Goal: Task Accomplishment & Management: Manage account settings

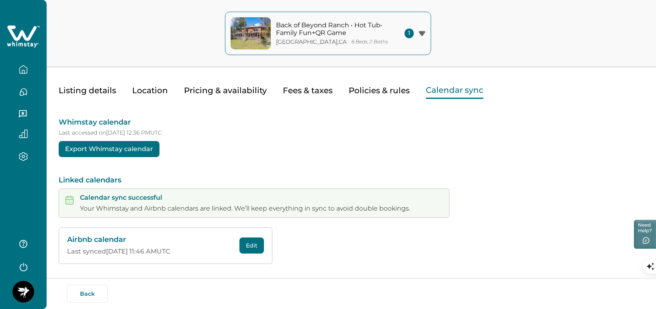
scroll to position [20, 0]
click at [406, 29] on div "1" at bounding box center [415, 34] width 21 height 10
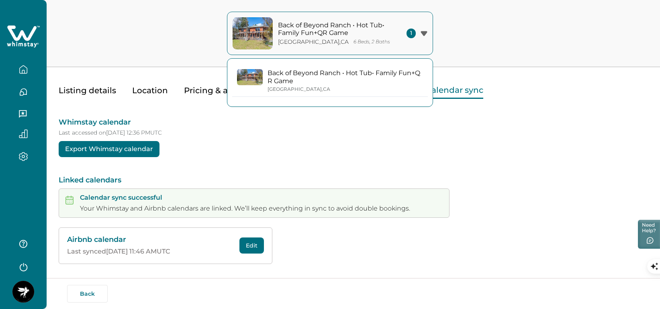
click at [371, 80] on p "Back of Beyond Ranch • Hot Tub• Family Fun+QR Game" at bounding box center [346, 77] width 156 height 16
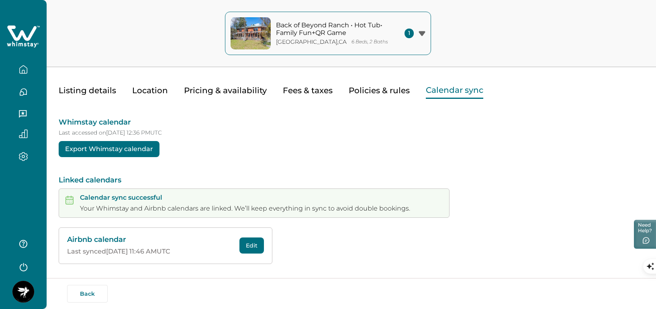
click at [408, 34] on span "1" at bounding box center [409, 34] width 9 height 10
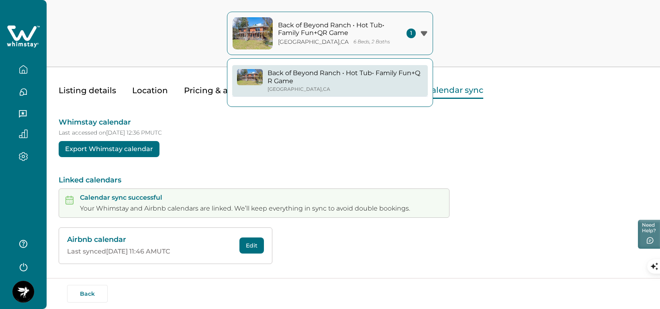
click at [353, 24] on p "Back of Beyond Ranch • Hot Tub• Family Fun+QR Game" at bounding box center [332, 29] width 109 height 16
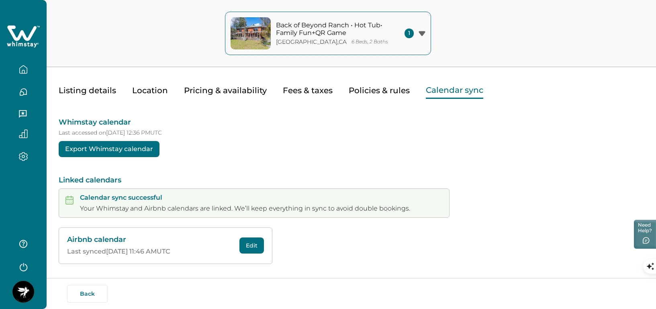
click at [353, 25] on p "Back of Beyond Ranch • Hot Tub• Family Fun+QR Game" at bounding box center [330, 29] width 109 height 16
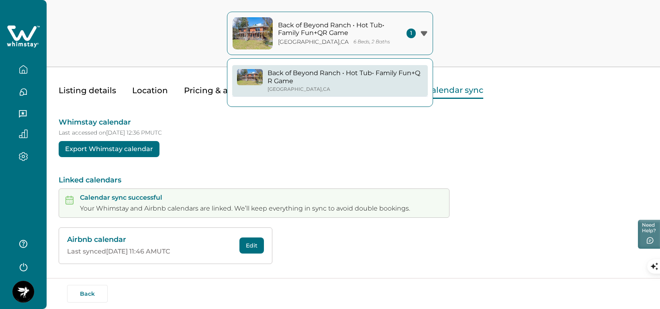
drag, startPoint x: 353, startPoint y: 29, endPoint x: 327, endPoint y: 33, distance: 26.1
click at [327, 33] on p "Back of Beyond Ranch • Hot Tub• Family Fun+QR Game" at bounding box center [332, 29] width 109 height 16
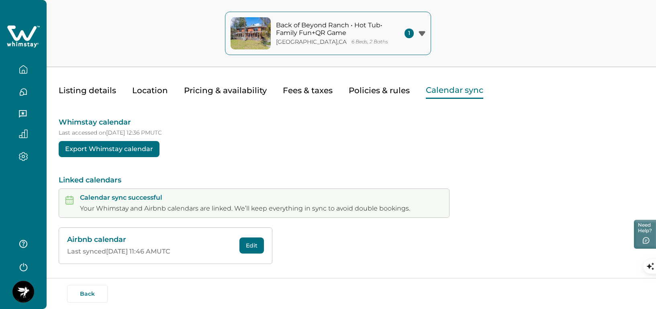
click at [327, 33] on p "Back of Beyond Ranch • Hot Tub• Family Fun+QR Game" at bounding box center [330, 29] width 109 height 16
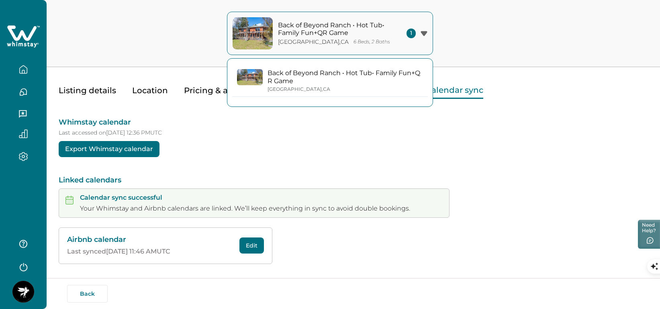
click at [331, 86] on div "Back of Beyond Ranch • Hot Tub• Family Fun+QR Game [GEOGRAPHIC_DATA] , [GEOGRAP…" at bounding box center [346, 80] width 156 height 23
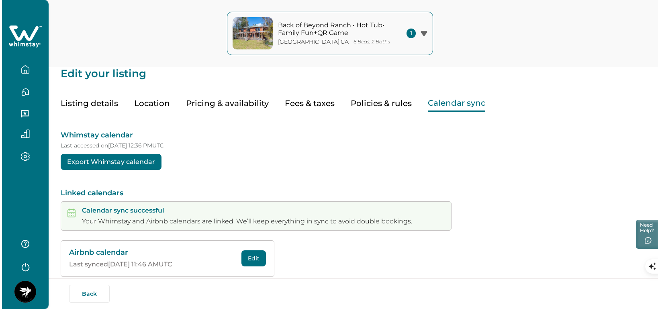
scroll to position [0, 0]
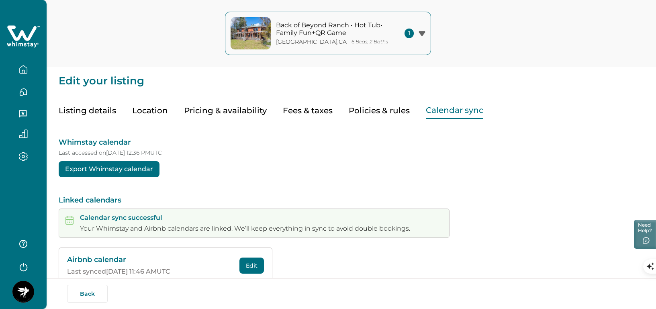
click at [23, 63] on button "button" at bounding box center [23, 70] width 34 height 16
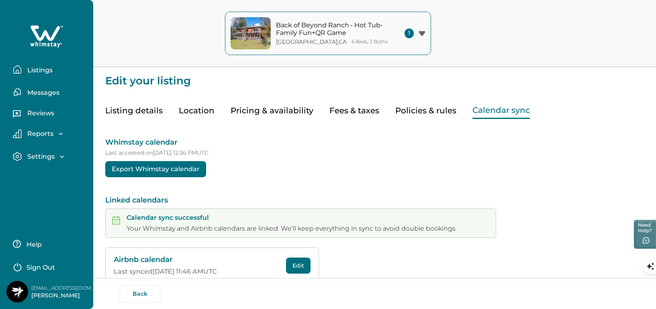
click at [50, 76] on button "Listings" at bounding box center [50, 70] width 74 height 16
